Goal: Obtain resource: Download file/media

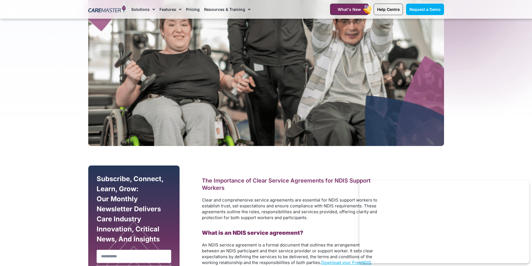
scroll to position [251, 0]
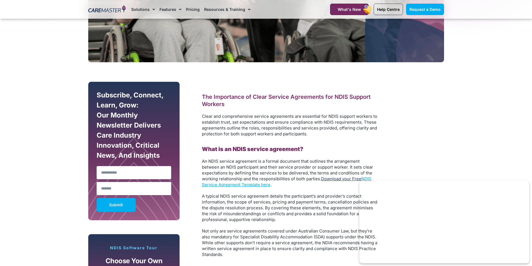
click at [354, 178] on link "Download your Free" at bounding box center [341, 178] width 40 height 5
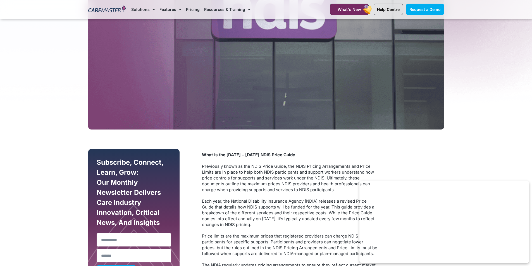
scroll to position [156, 0]
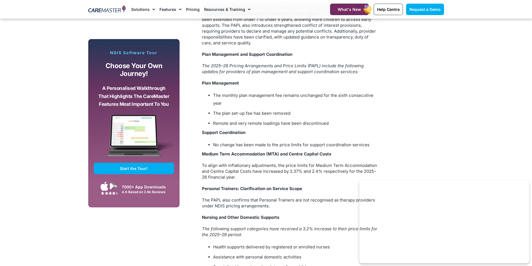
scroll to position [921, 0]
